Goal: Information Seeking & Learning: Find specific fact

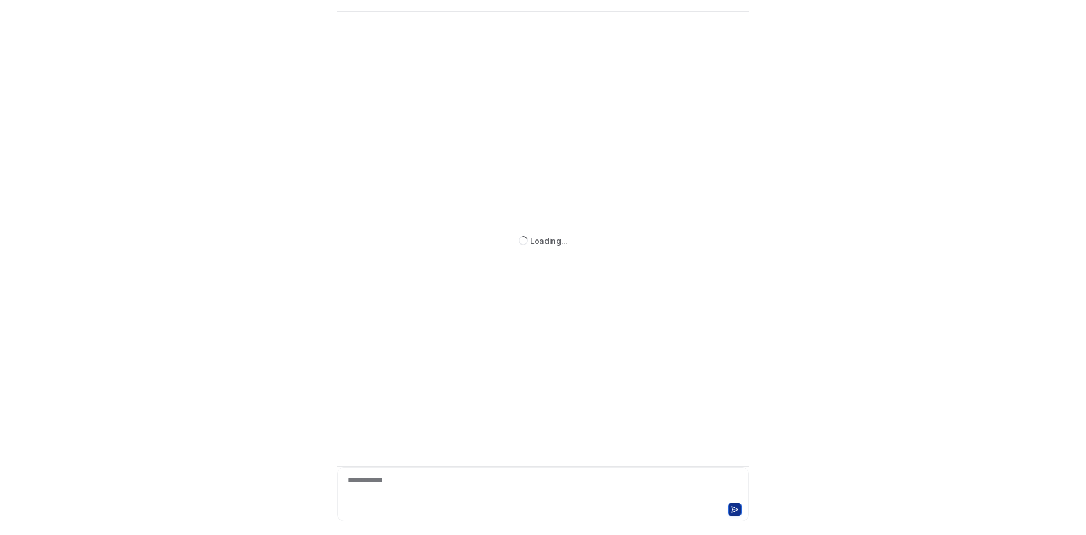
scroll to position [37, 0]
click at [433, 483] on div "**********" at bounding box center [543, 487] width 406 height 26
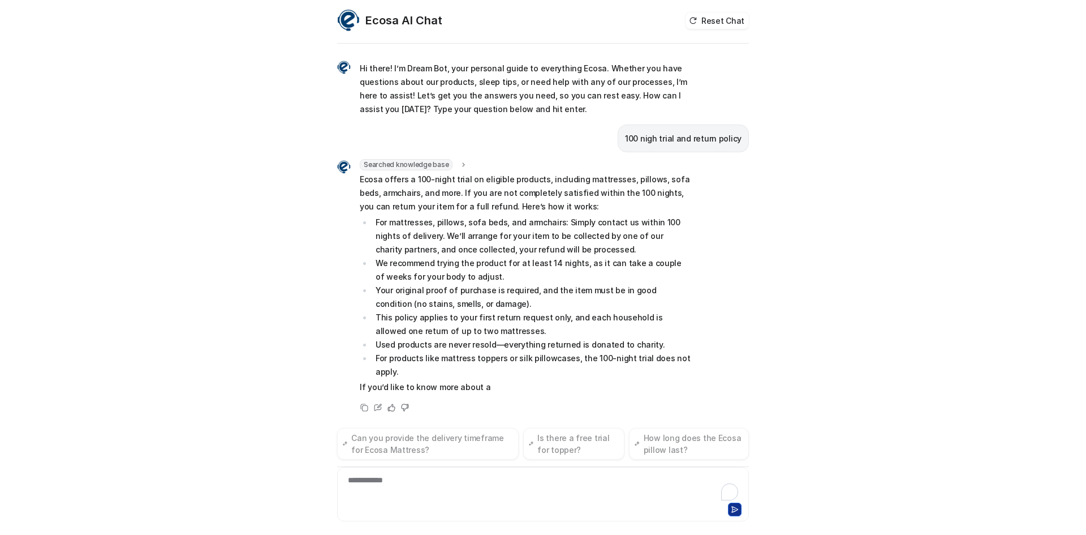
scroll to position [18, 0]
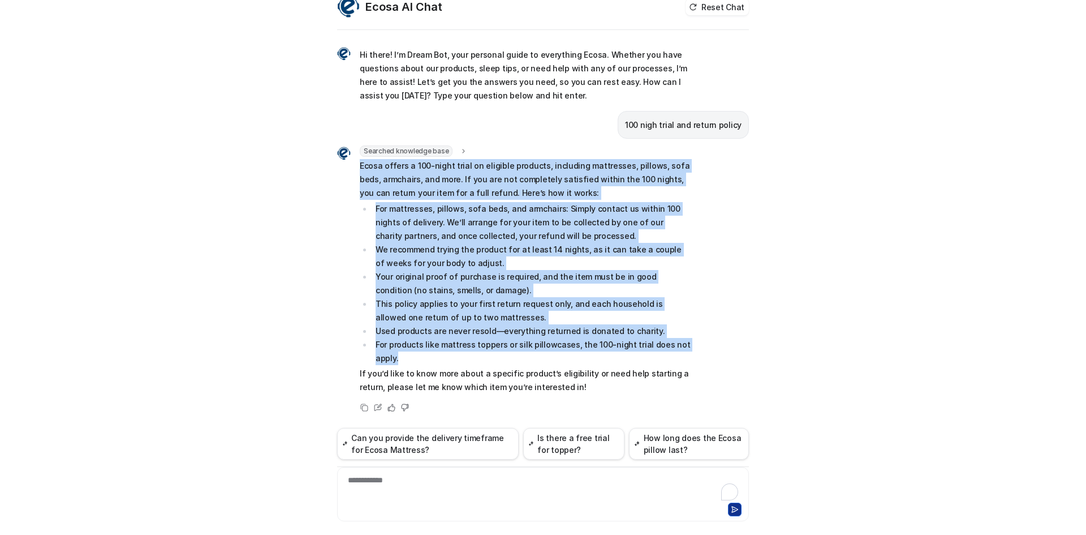
drag, startPoint x: 442, startPoint y: 361, endPoint x: 351, endPoint y: 162, distance: 218.7
click at [351, 162] on div "Searched knowledge base search_queries : "100 night trial,return policy" Ecosa …" at bounding box center [514, 270] width 354 height 251
copy span "Ecosa offers a 100-night trial on eligible products, including mattresses, pill…"
